Goal: Task Accomplishment & Management: Manage account settings

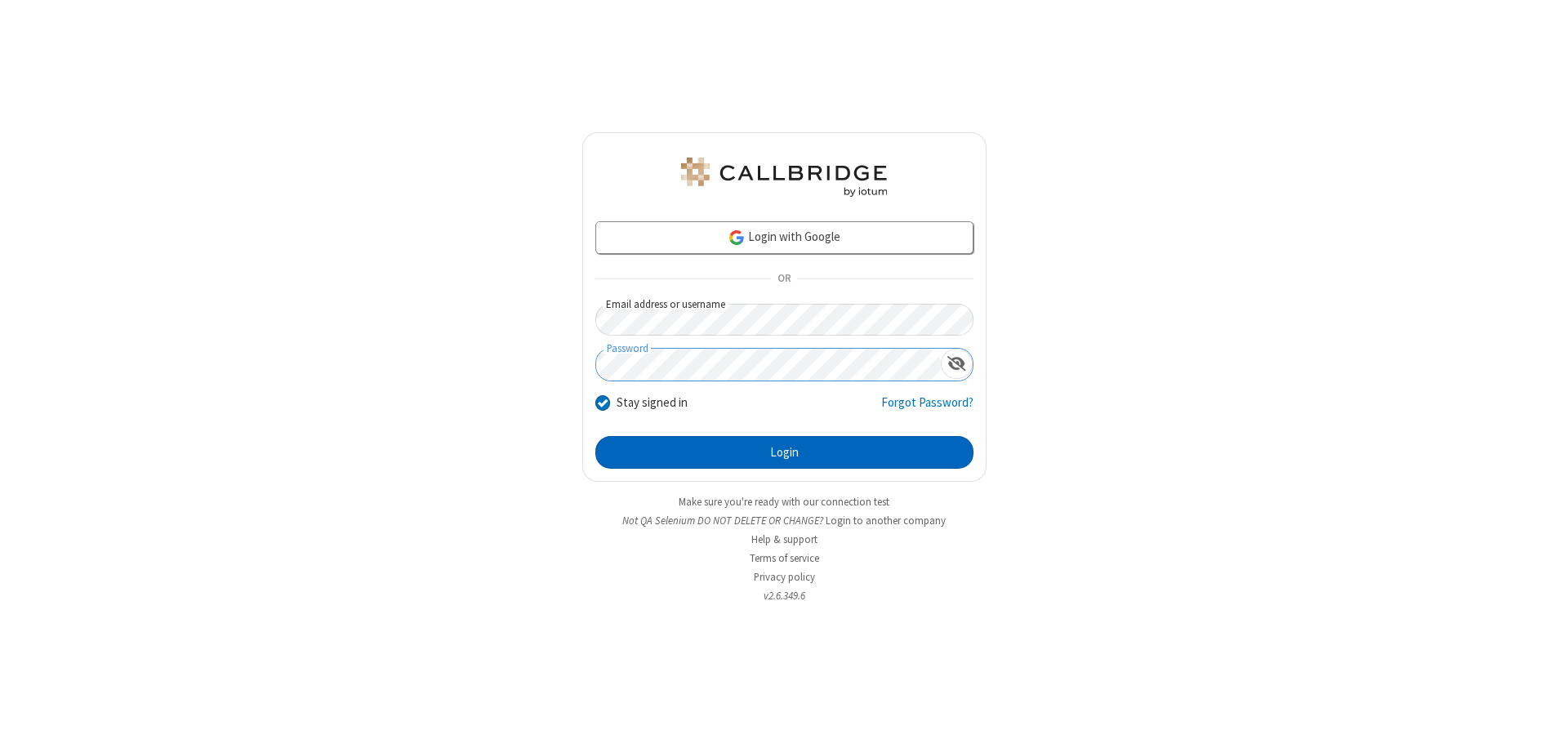
click at [784, 453] on button "Login" at bounding box center [784, 452] width 378 height 33
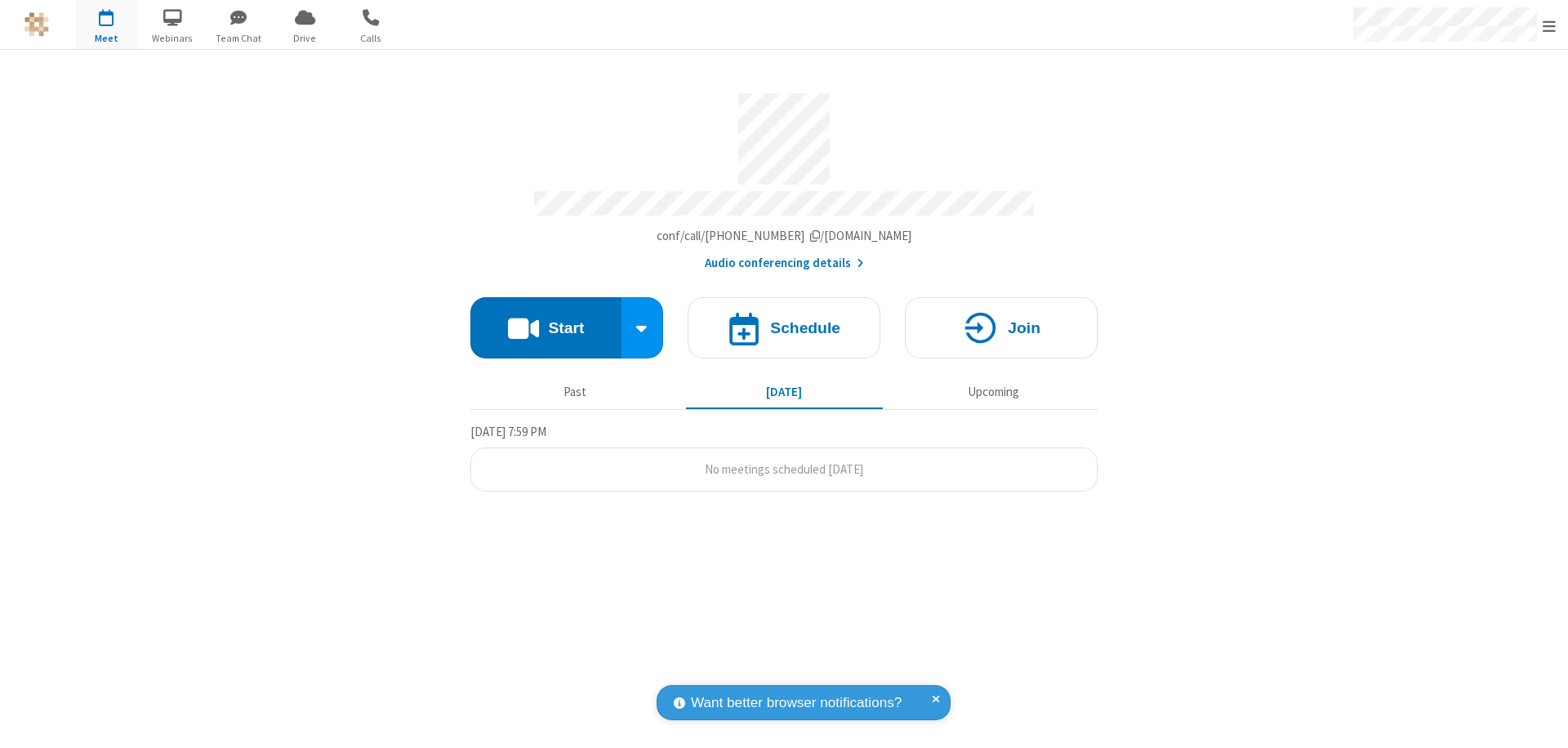
click at [1549, 25] on span "Open menu" at bounding box center [1548, 26] width 13 height 16
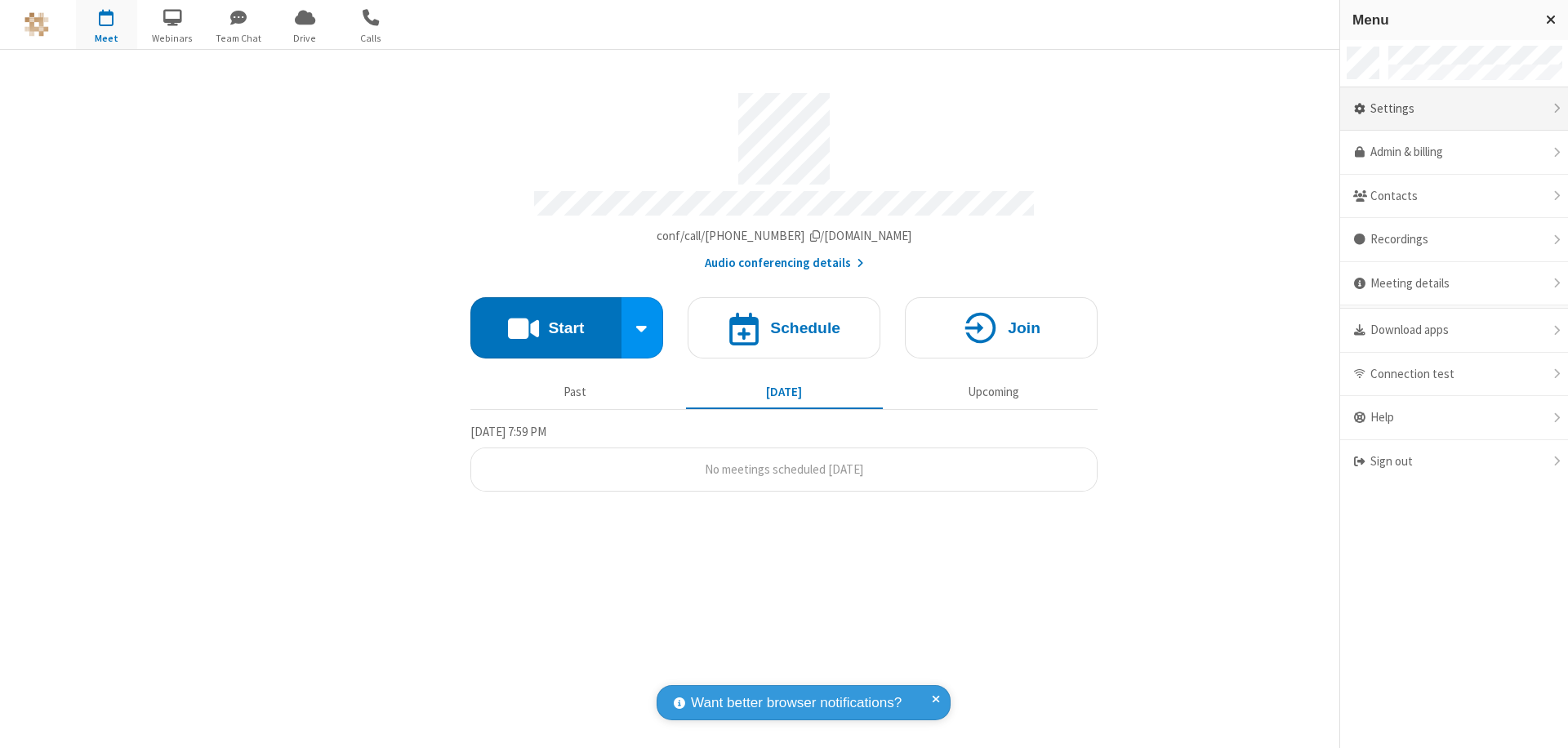
click at [1454, 108] on div "Settings" at bounding box center [1454, 109] width 228 height 44
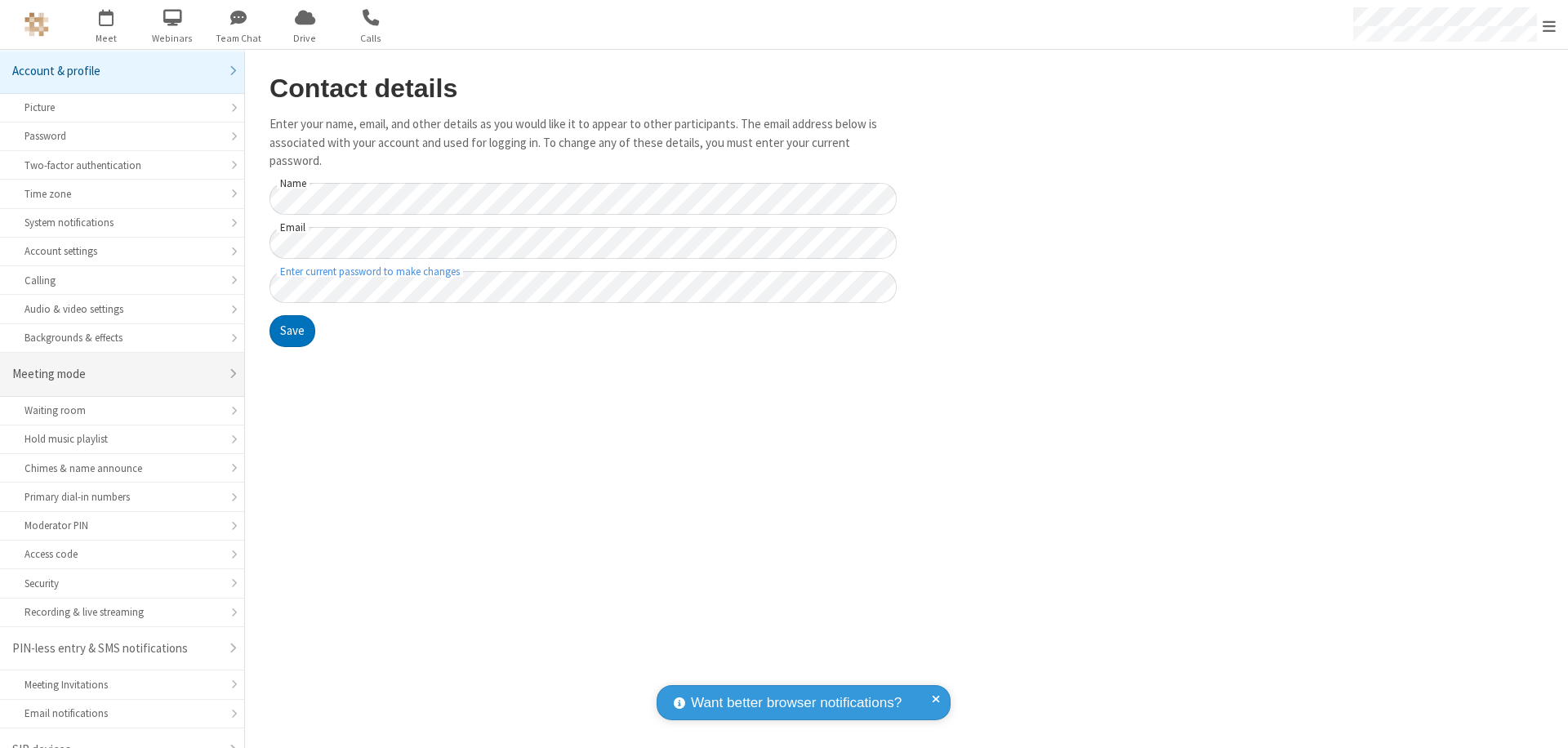
click at [116, 365] on div "Meeting mode" at bounding box center [115, 374] width 207 height 19
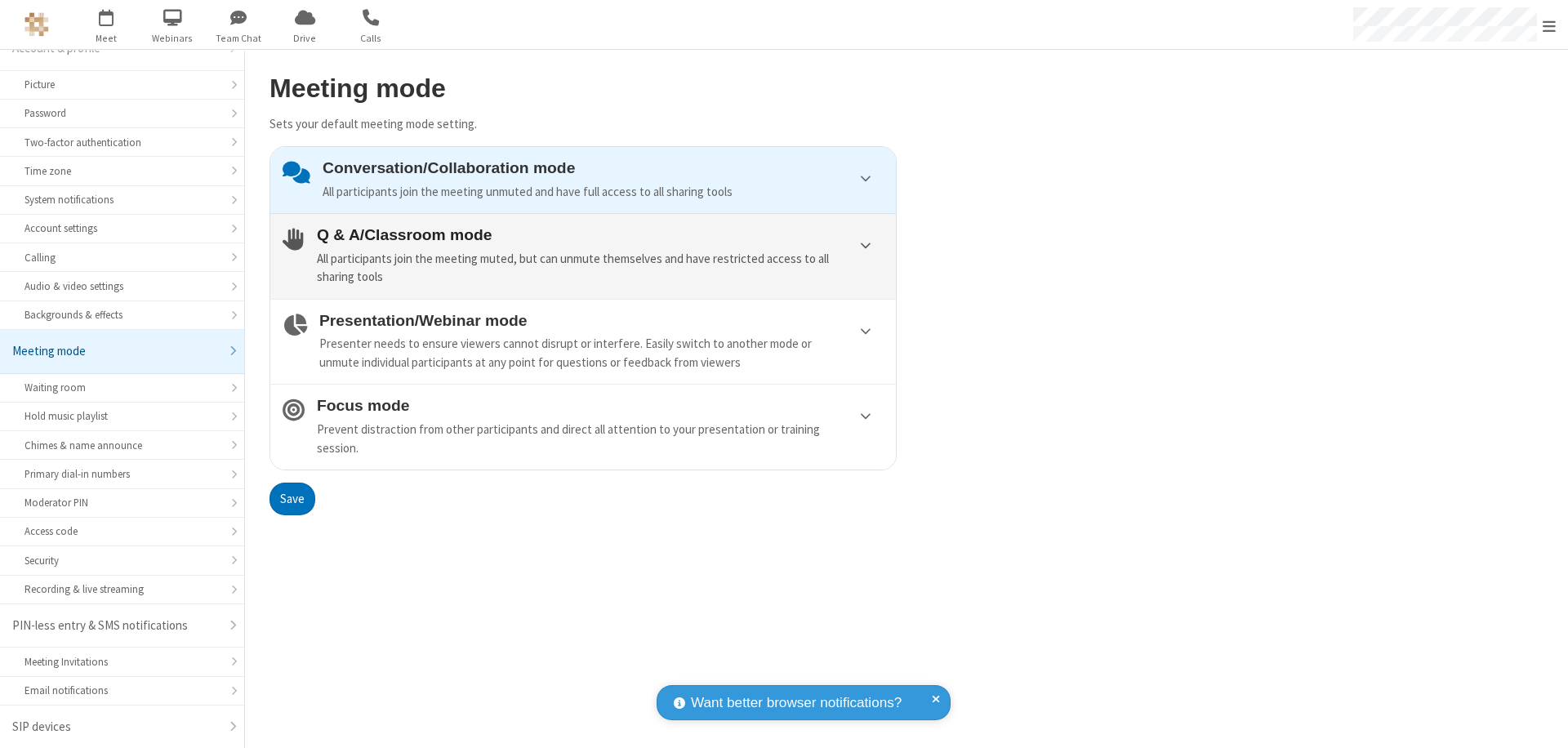
click at [583, 256] on div "All participants join the meeting muted, but can unmute themselves and have res…" at bounding box center [600, 268] width 567 height 37
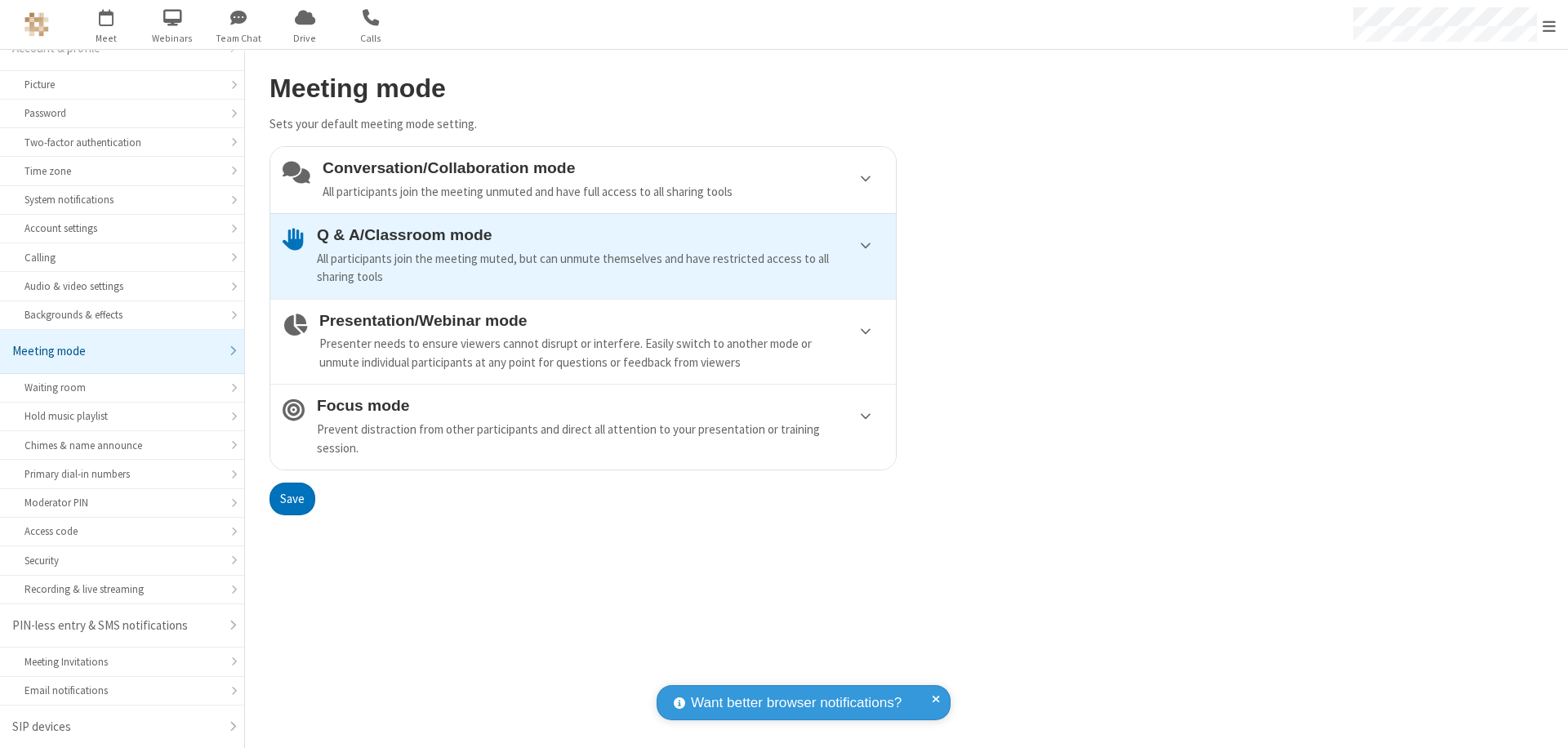
click at [292, 498] on button "Save" at bounding box center [293, 498] width 46 height 33
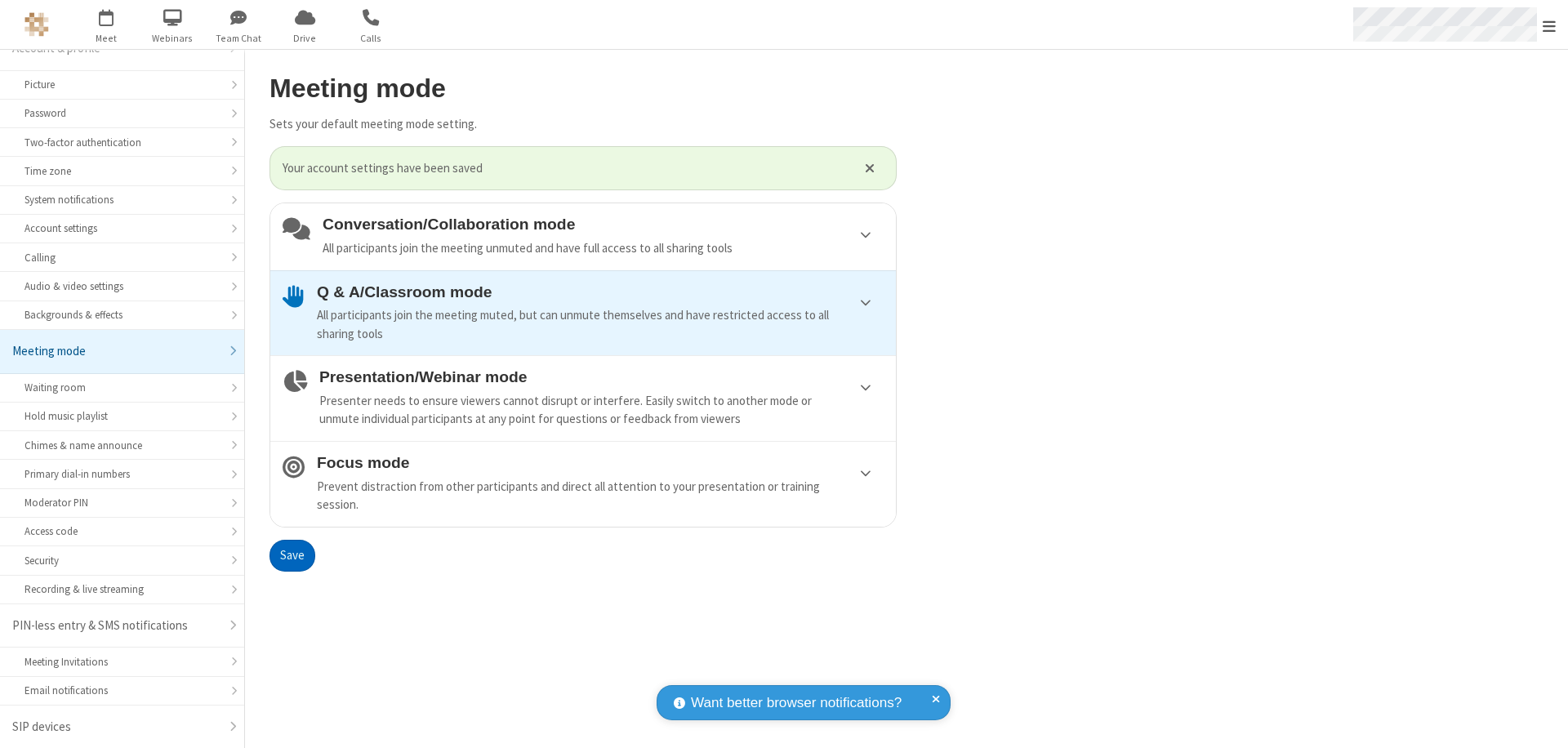
click at [1549, 25] on span "Open menu" at bounding box center [1548, 26] width 13 height 16
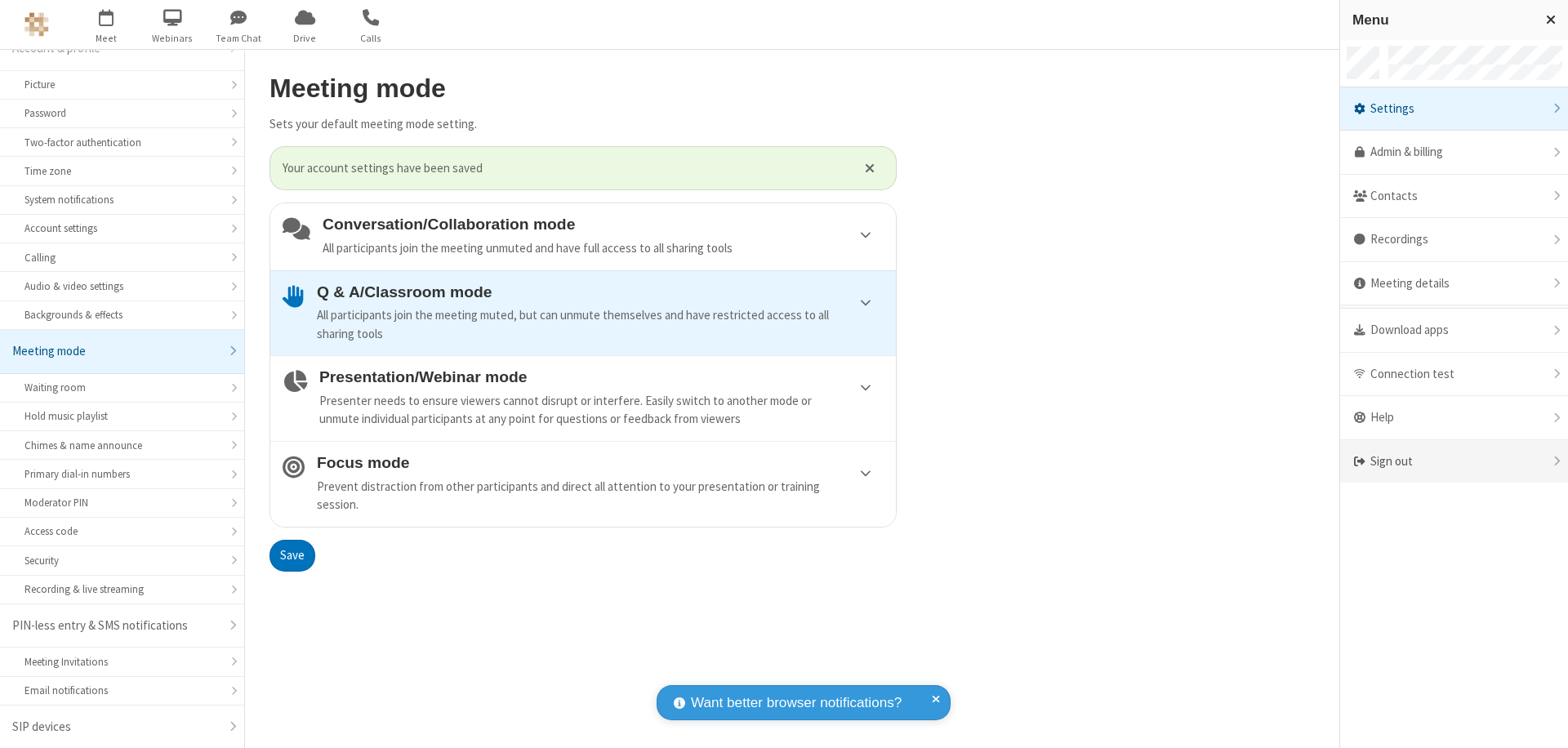
click at [1454, 462] on div "Sign out" at bounding box center [1454, 461] width 228 height 43
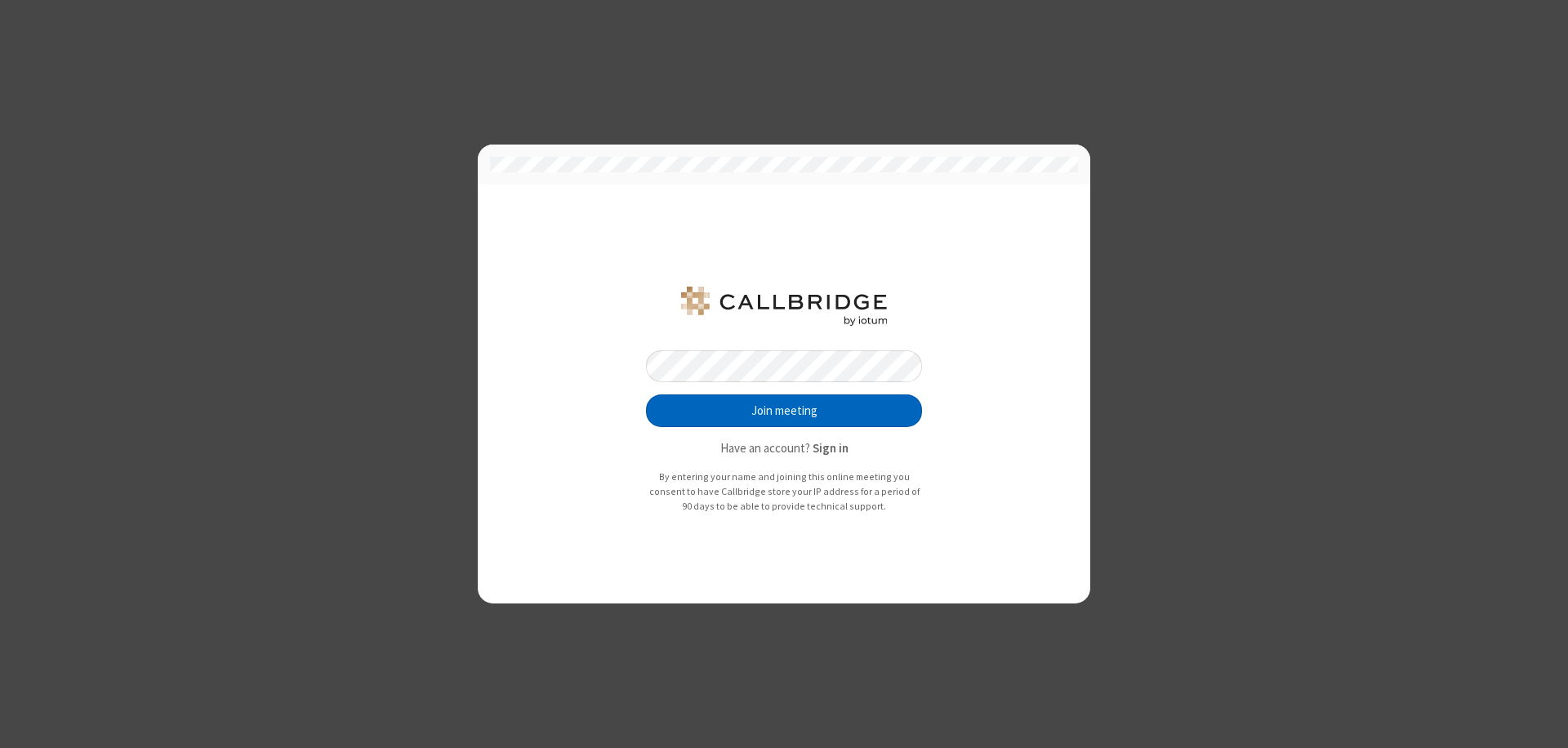
click at [784, 411] on button "Join meeting" at bounding box center [783, 410] width 276 height 33
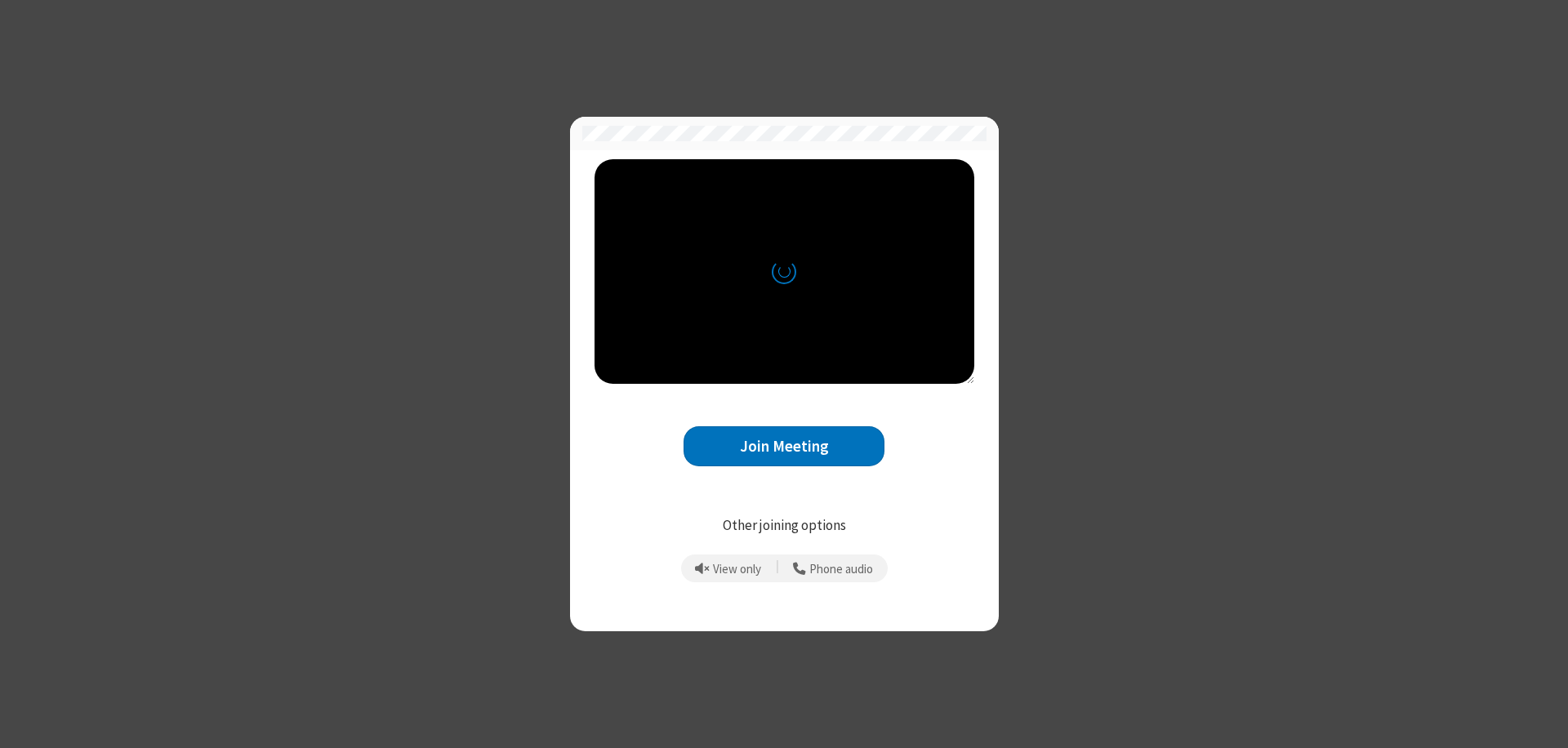
click at [784, 446] on button "Join Meeting" at bounding box center [784, 446] width 201 height 40
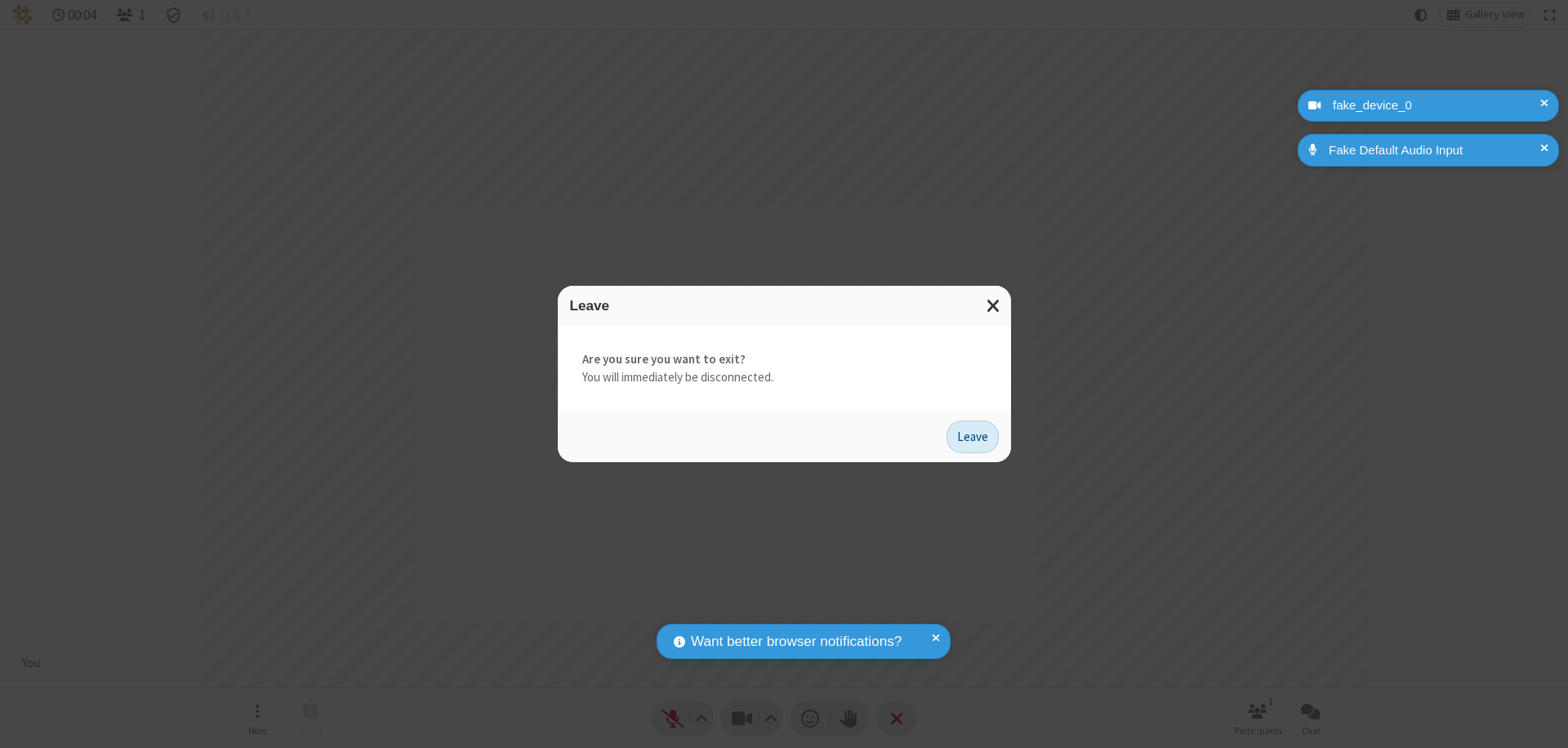
click at [972, 436] on button "Leave" at bounding box center [972, 437] width 53 height 33
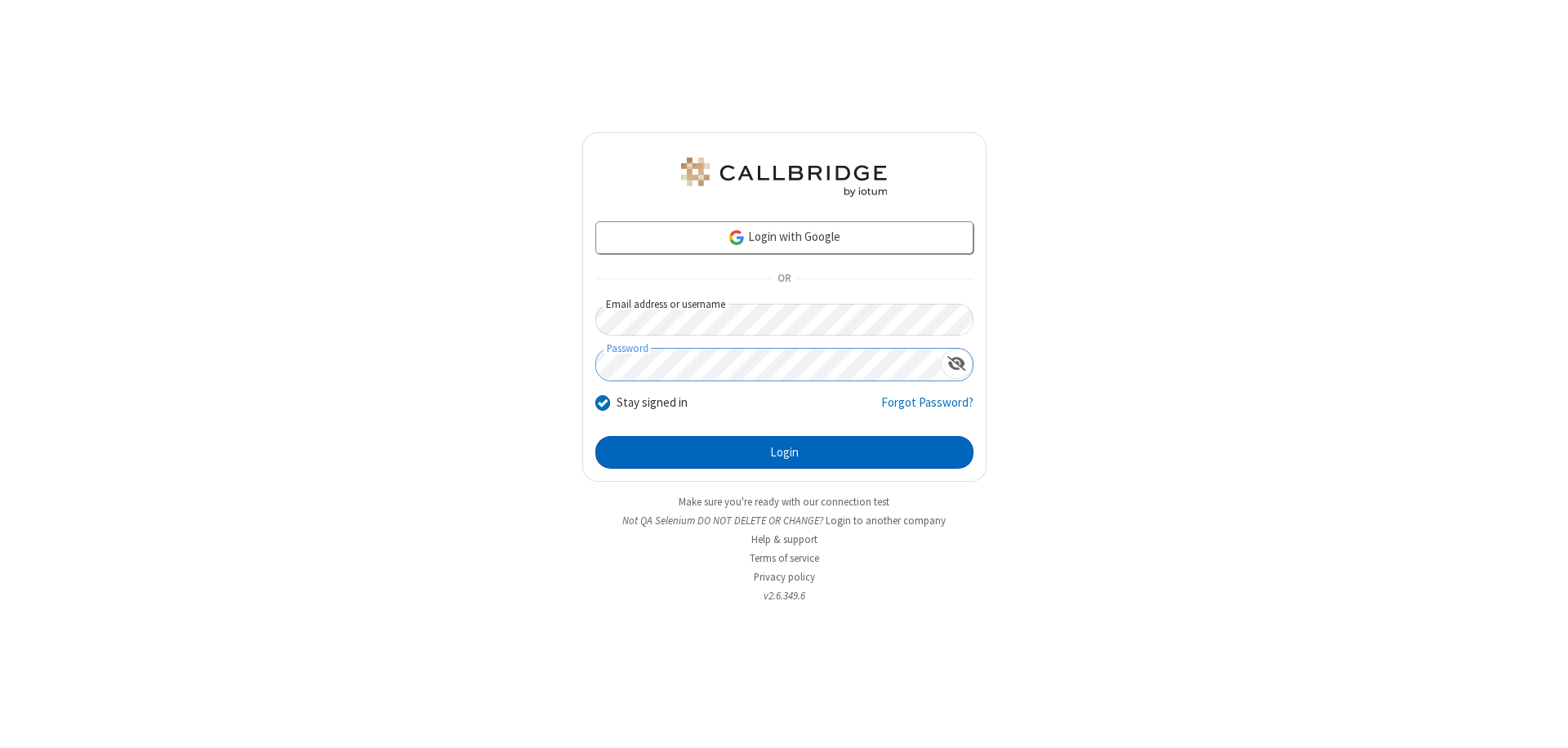
click at [784, 453] on button "Login" at bounding box center [784, 452] width 378 height 33
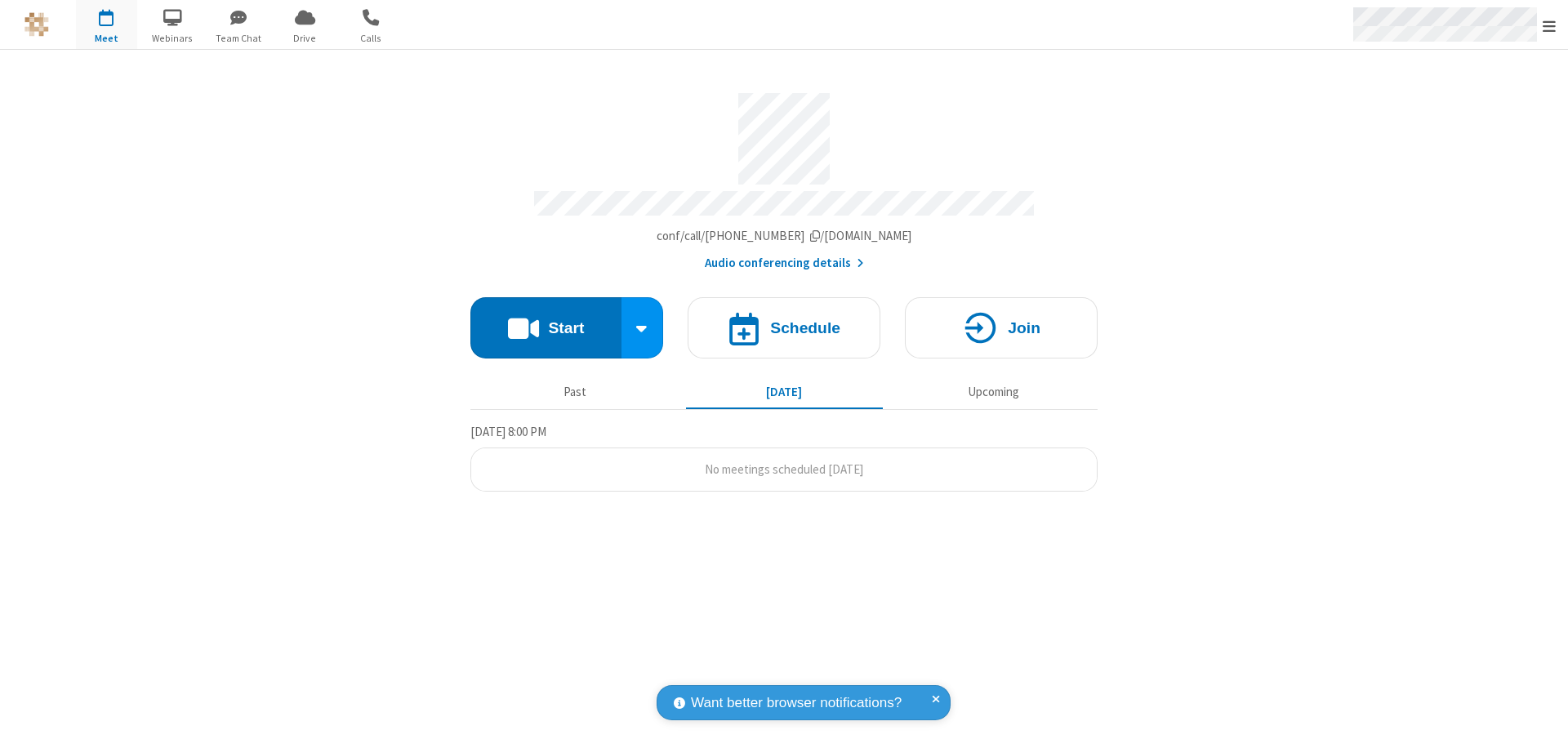
click at [1549, 25] on span "Open menu" at bounding box center [1548, 26] width 13 height 16
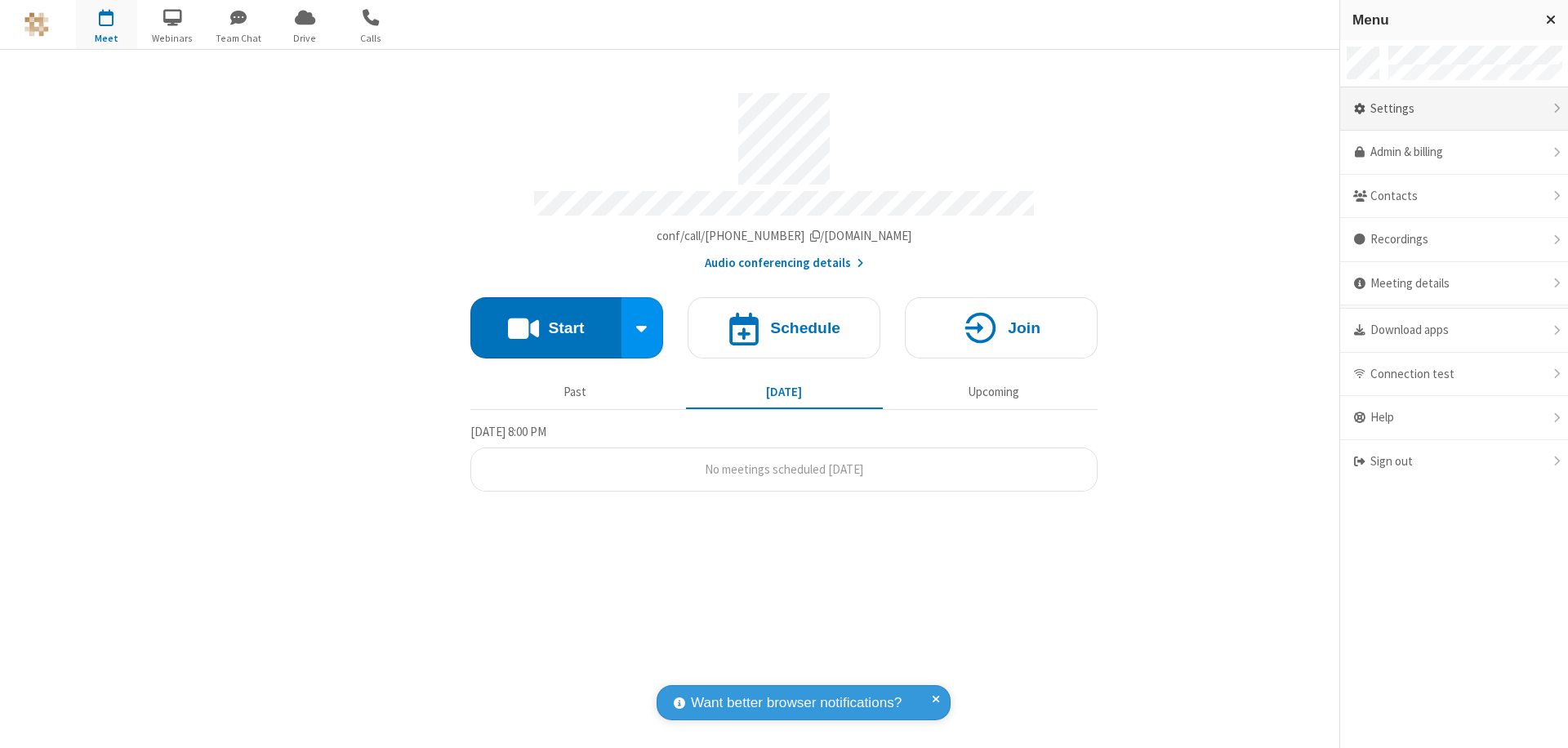
click at [1454, 108] on div "Settings" at bounding box center [1454, 109] width 228 height 44
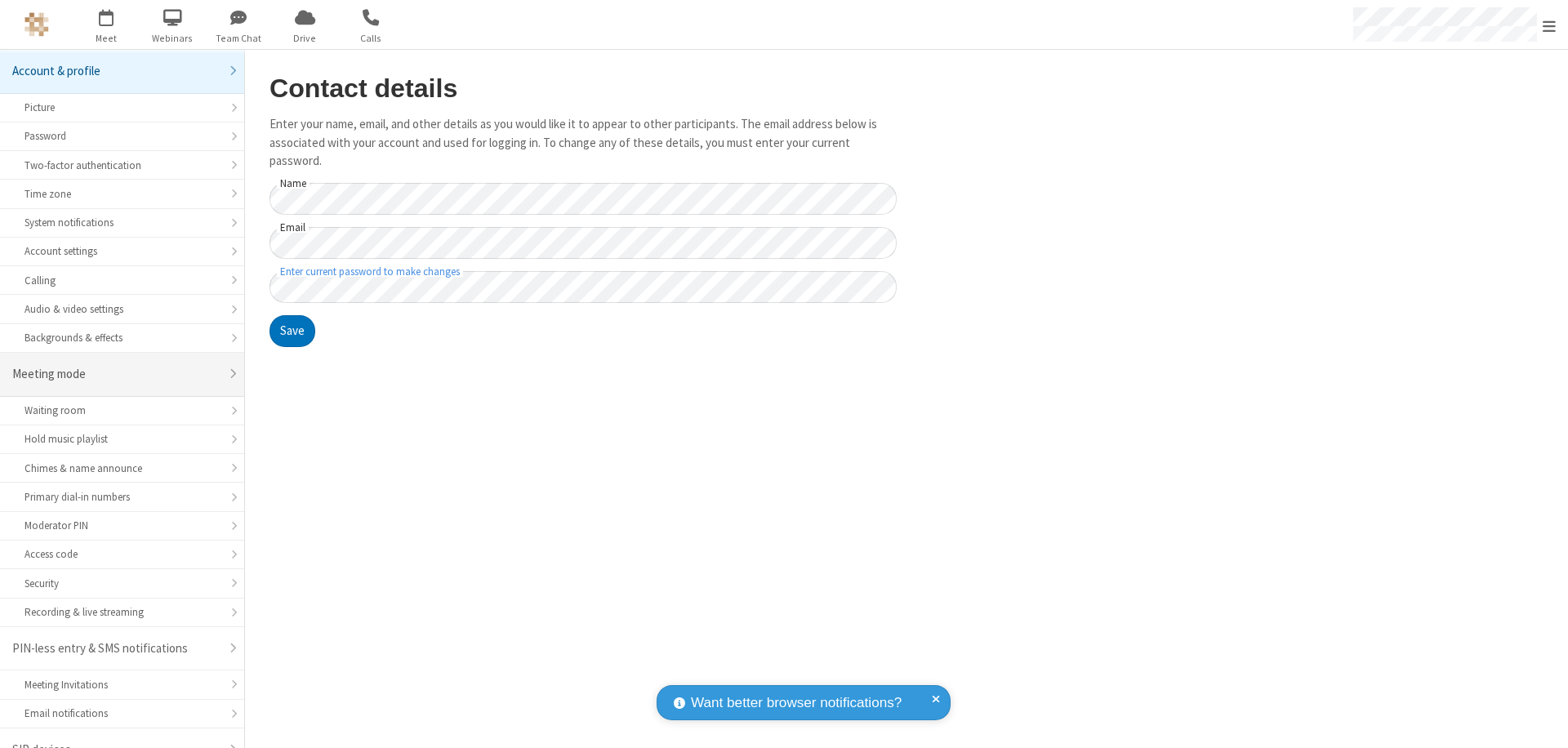
click at [116, 365] on div "Meeting mode" at bounding box center [115, 374] width 207 height 19
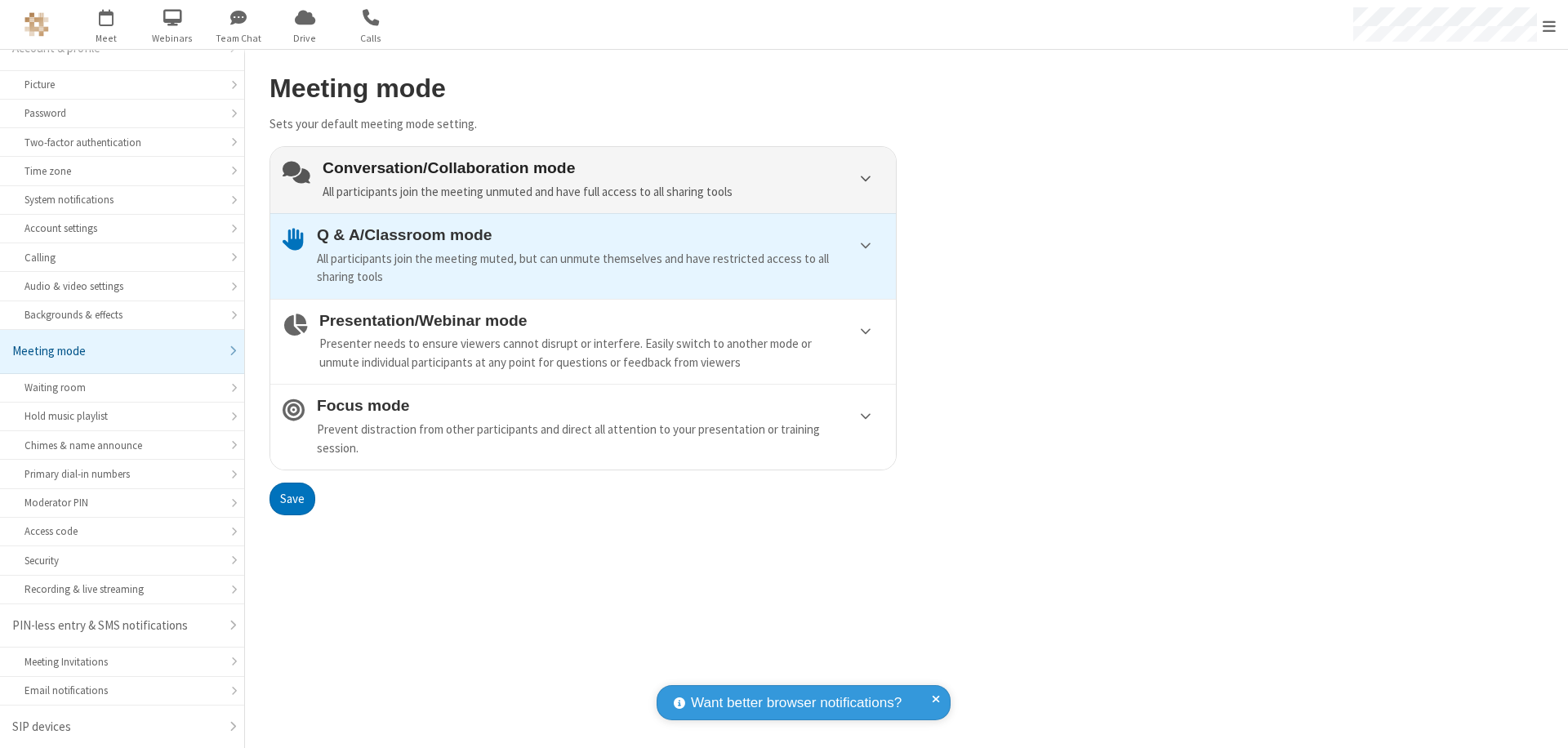
click at [583, 180] on div "Conversation/Collaboration mode All participants join the meeting unmuted and h…" at bounding box center [603, 180] width 561 height 42
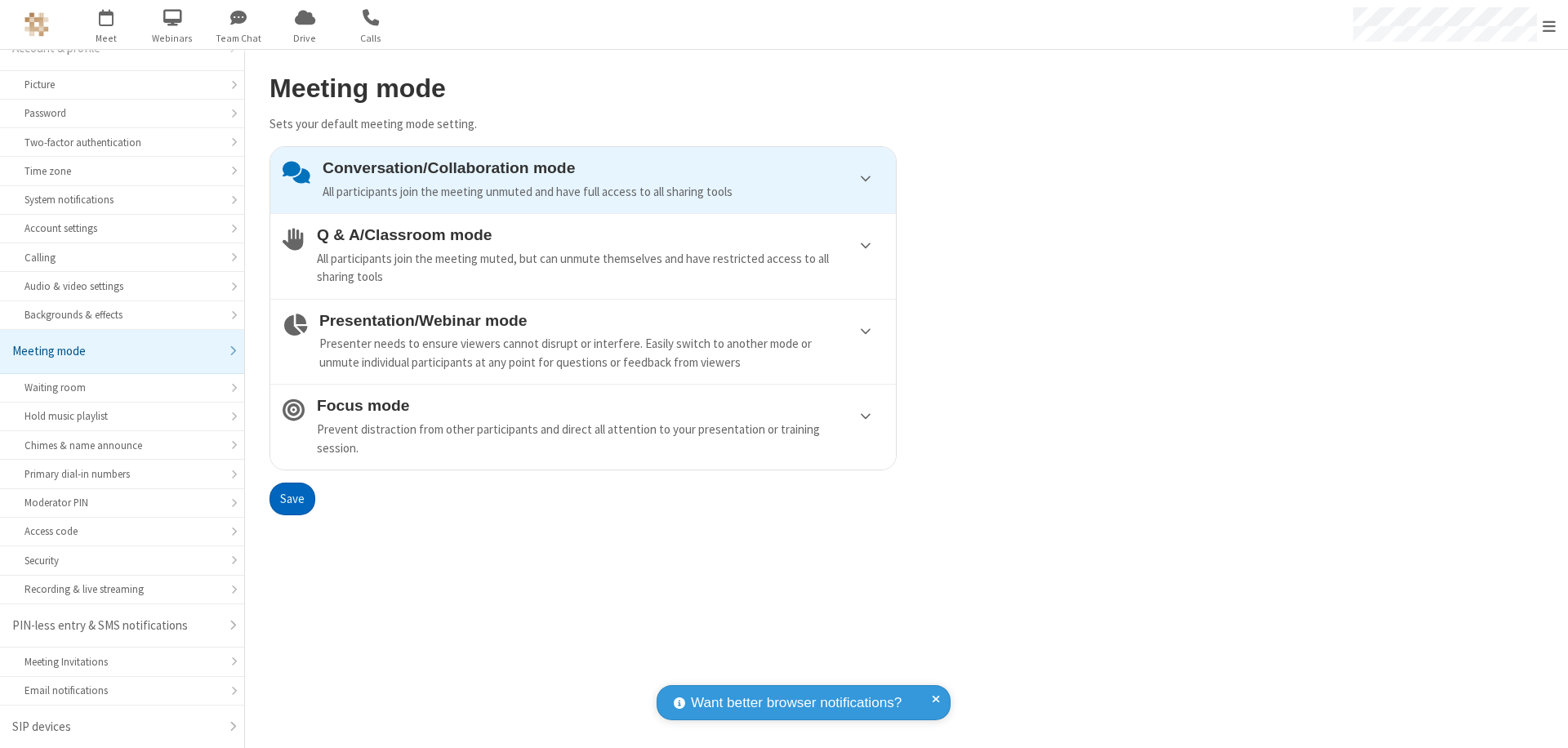
click at [292, 498] on button "Save" at bounding box center [293, 498] width 46 height 33
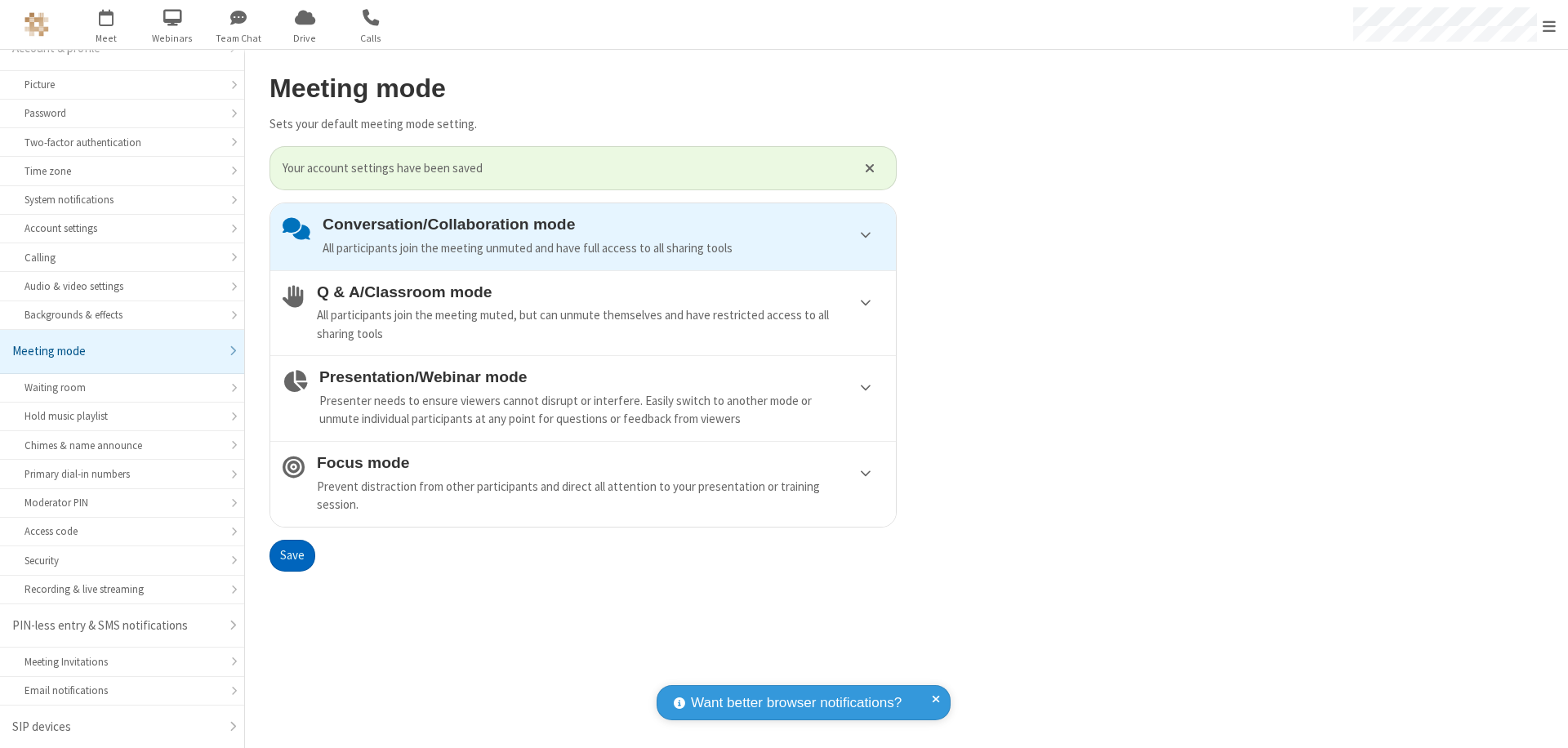
click at [1549, 25] on span "Open menu" at bounding box center [1548, 26] width 13 height 16
